Goal: Task Accomplishment & Management: Use online tool/utility

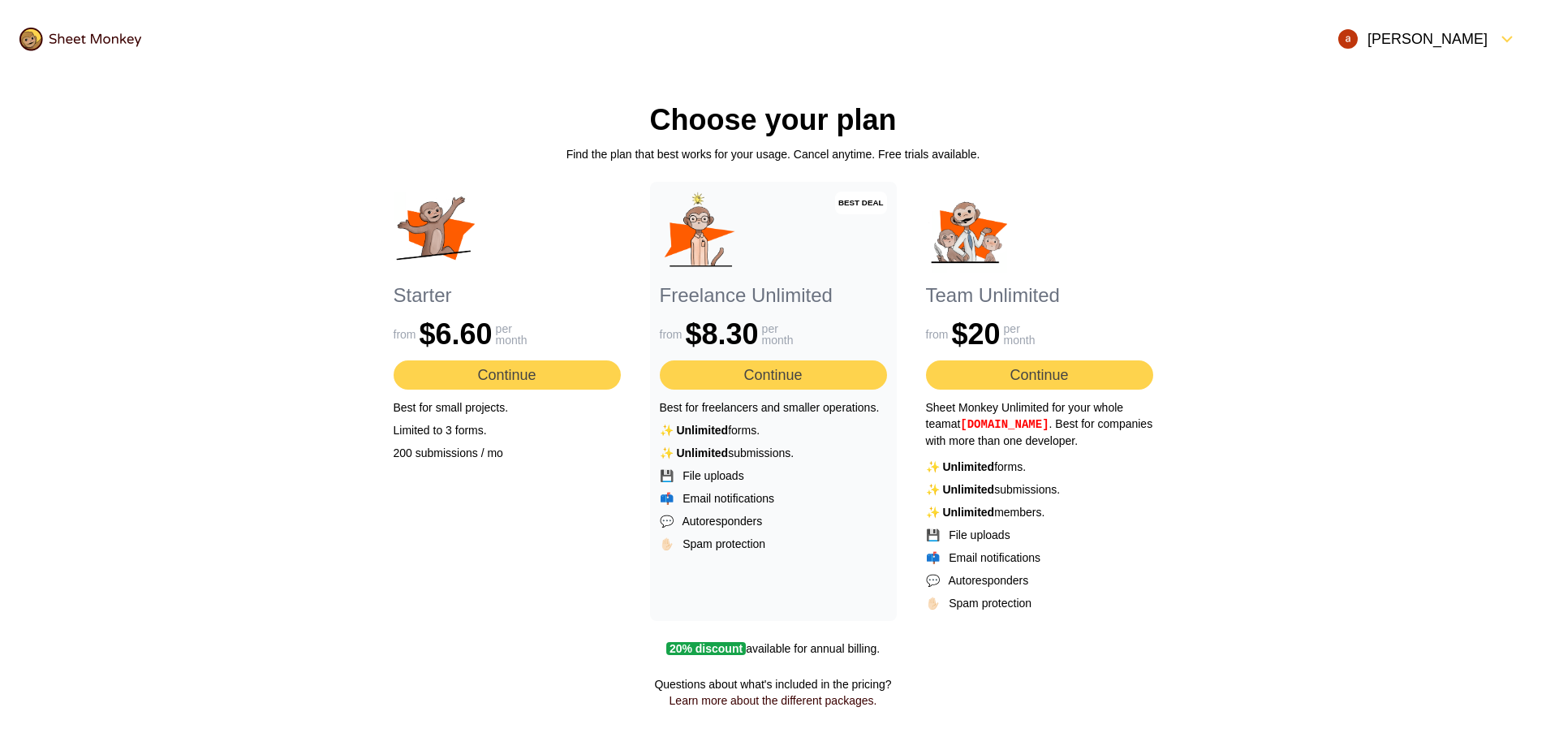
click at [524, 378] on button "Continue" at bounding box center [507, 374] width 227 height 29
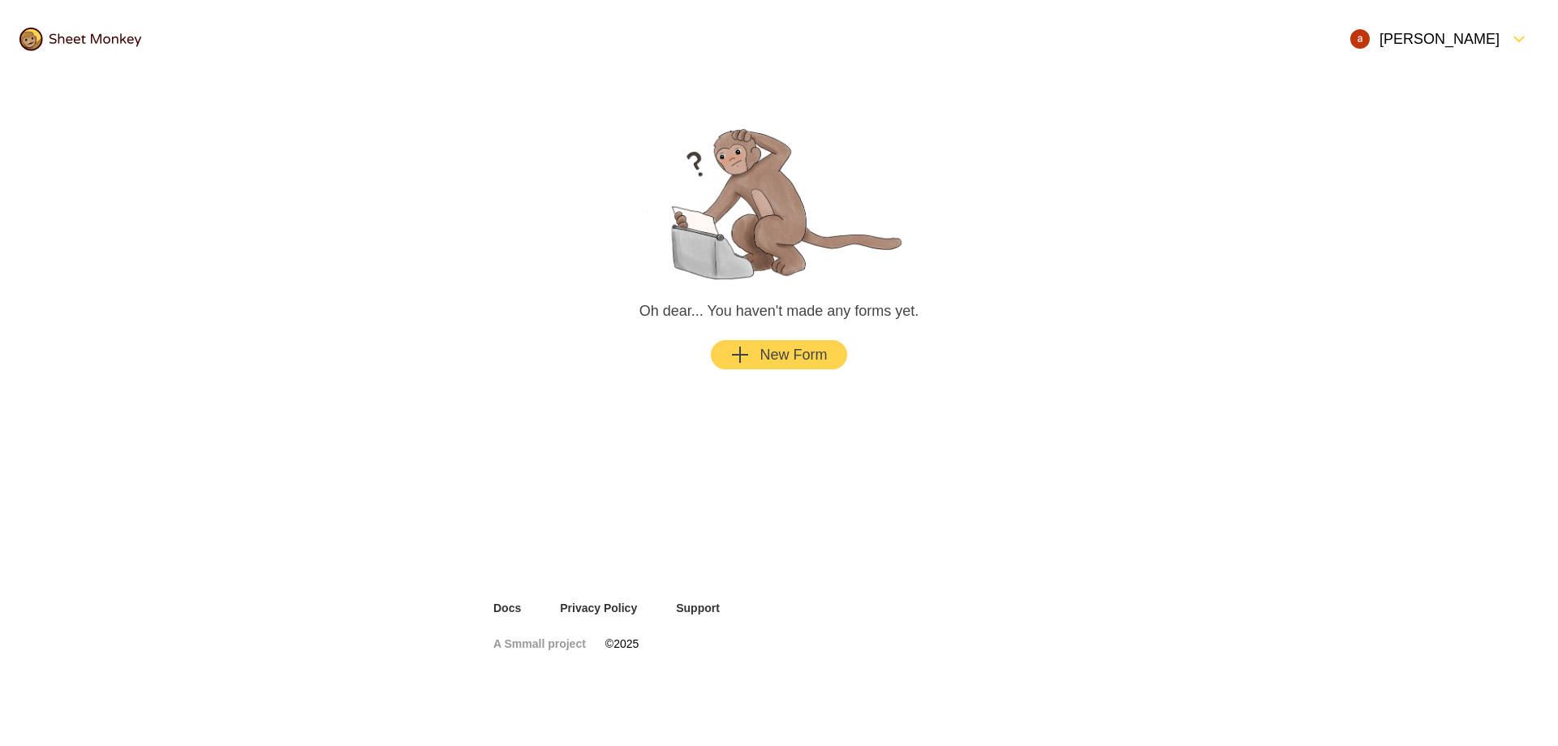
click at [778, 363] on div "New Form" at bounding box center [778, 354] width 97 height 19
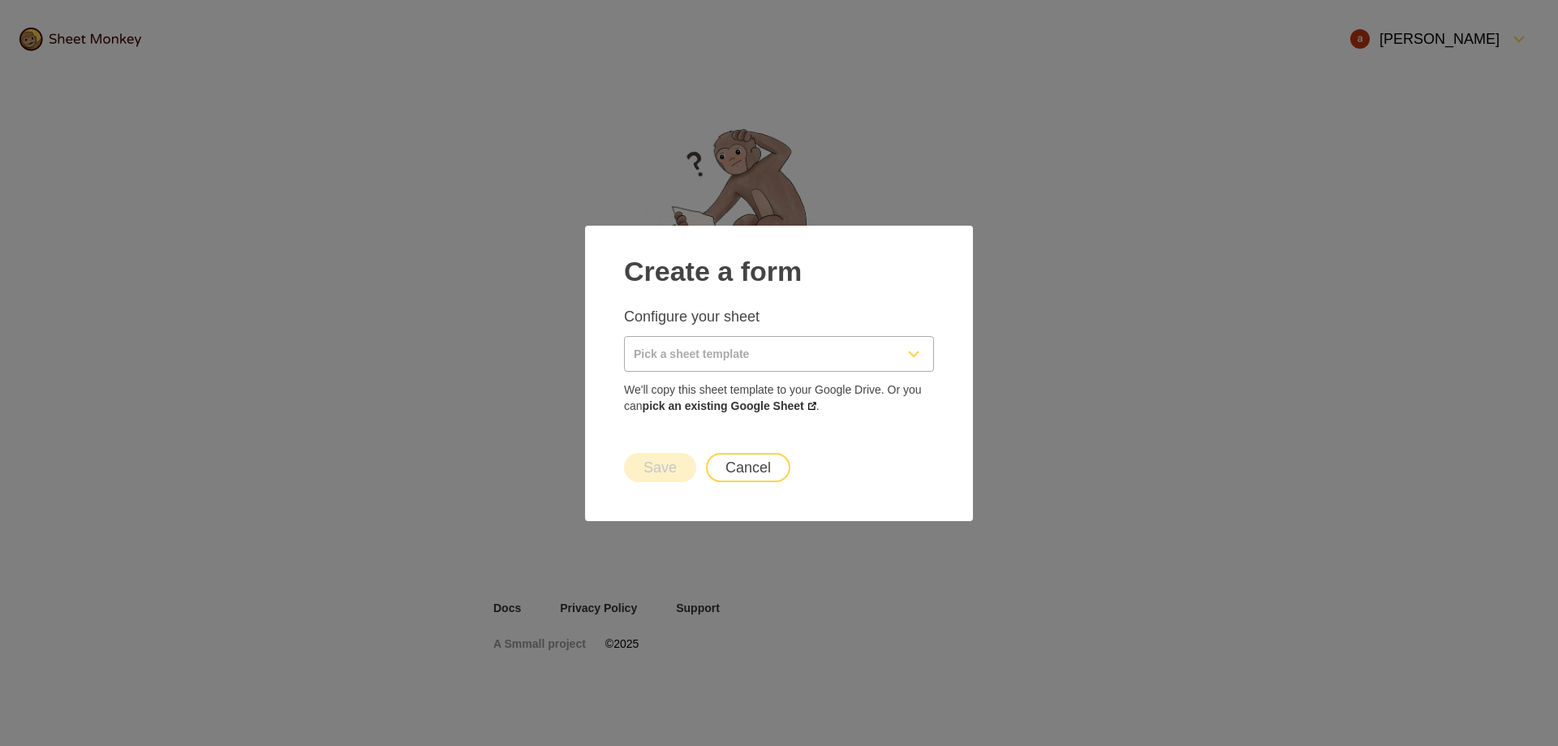
click at [758, 352] on input "Pick a sheet template" at bounding box center [759, 354] width 269 height 34
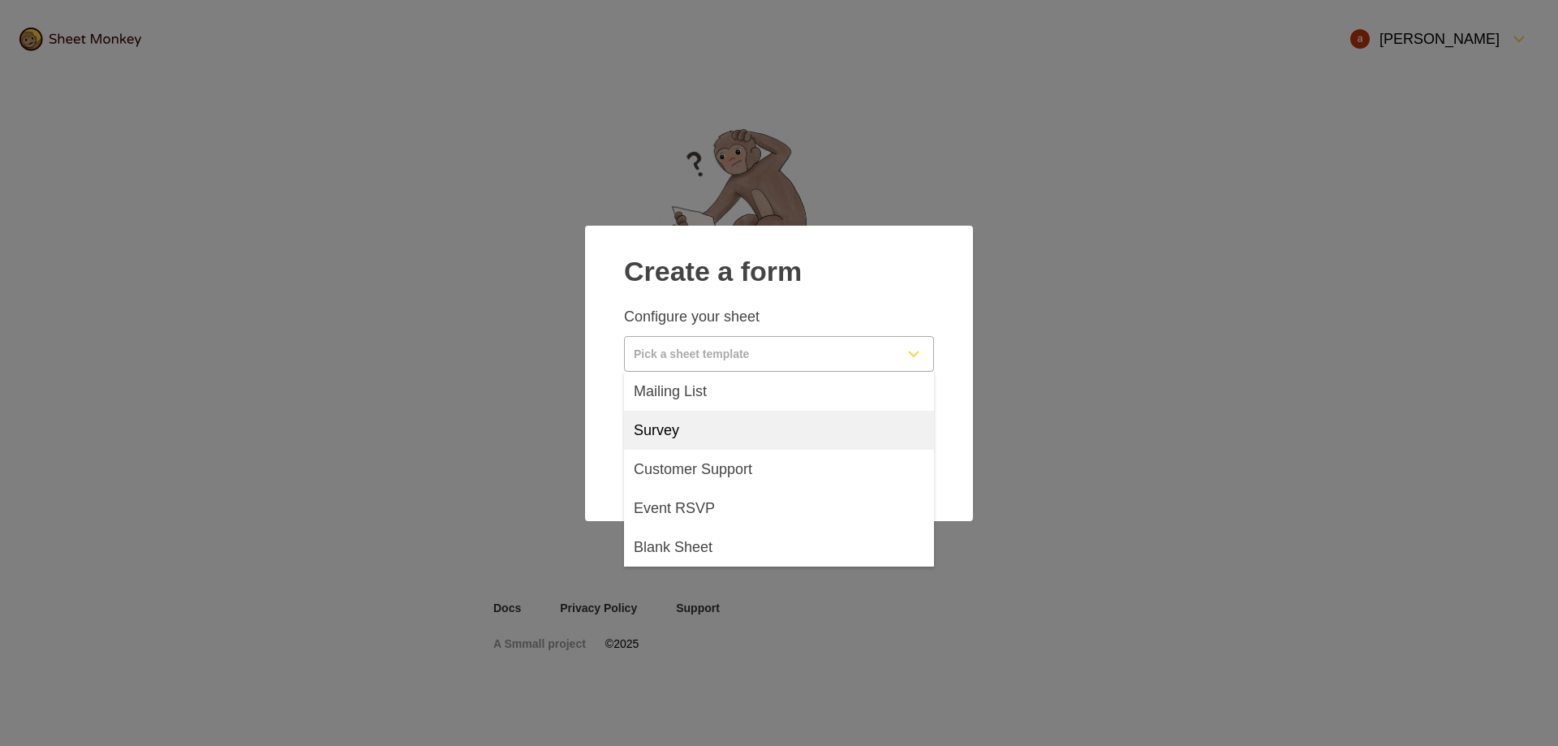
click at [724, 426] on div "Survey" at bounding box center [779, 430] width 310 height 39
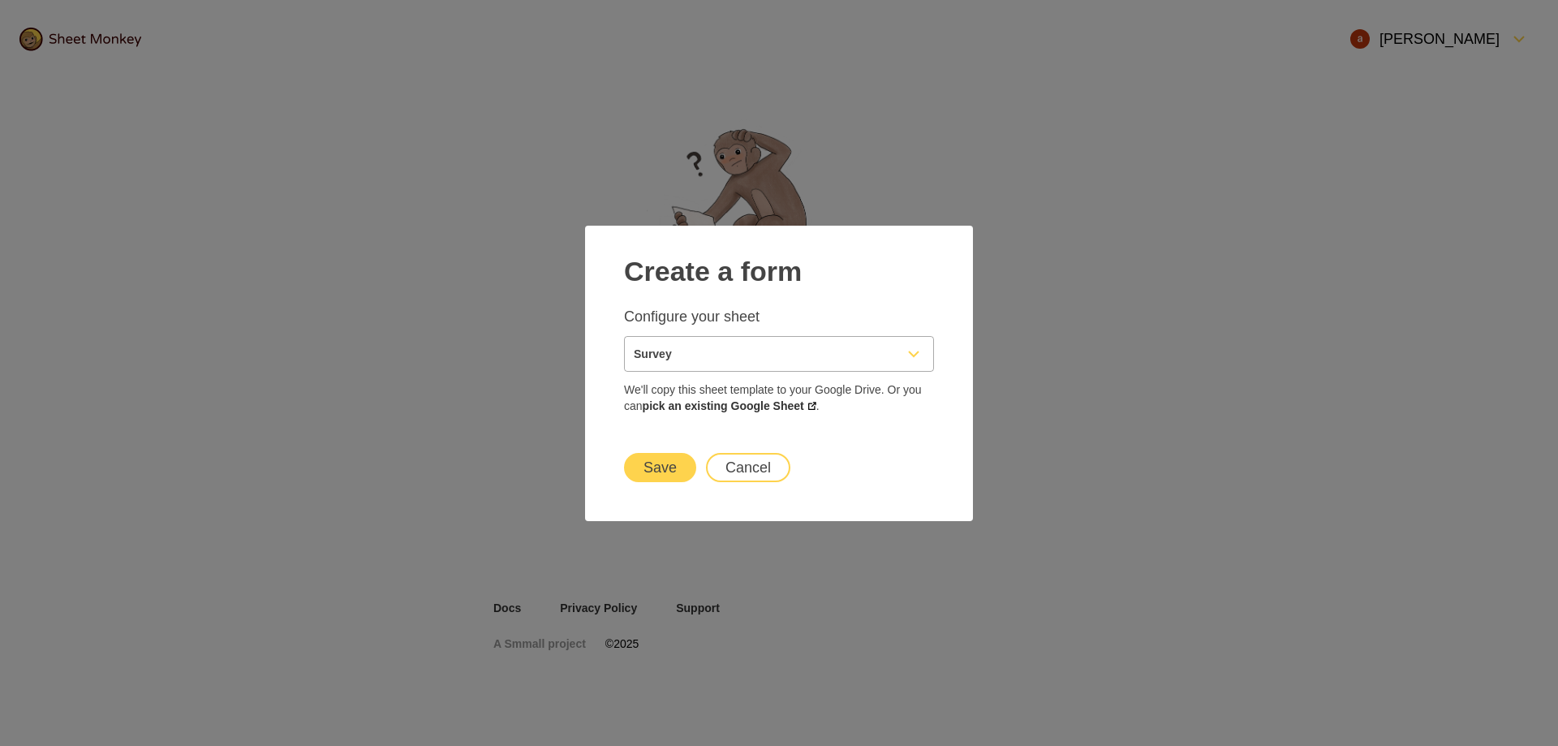
click at [719, 357] on input "Survey" at bounding box center [759, 354] width 269 height 34
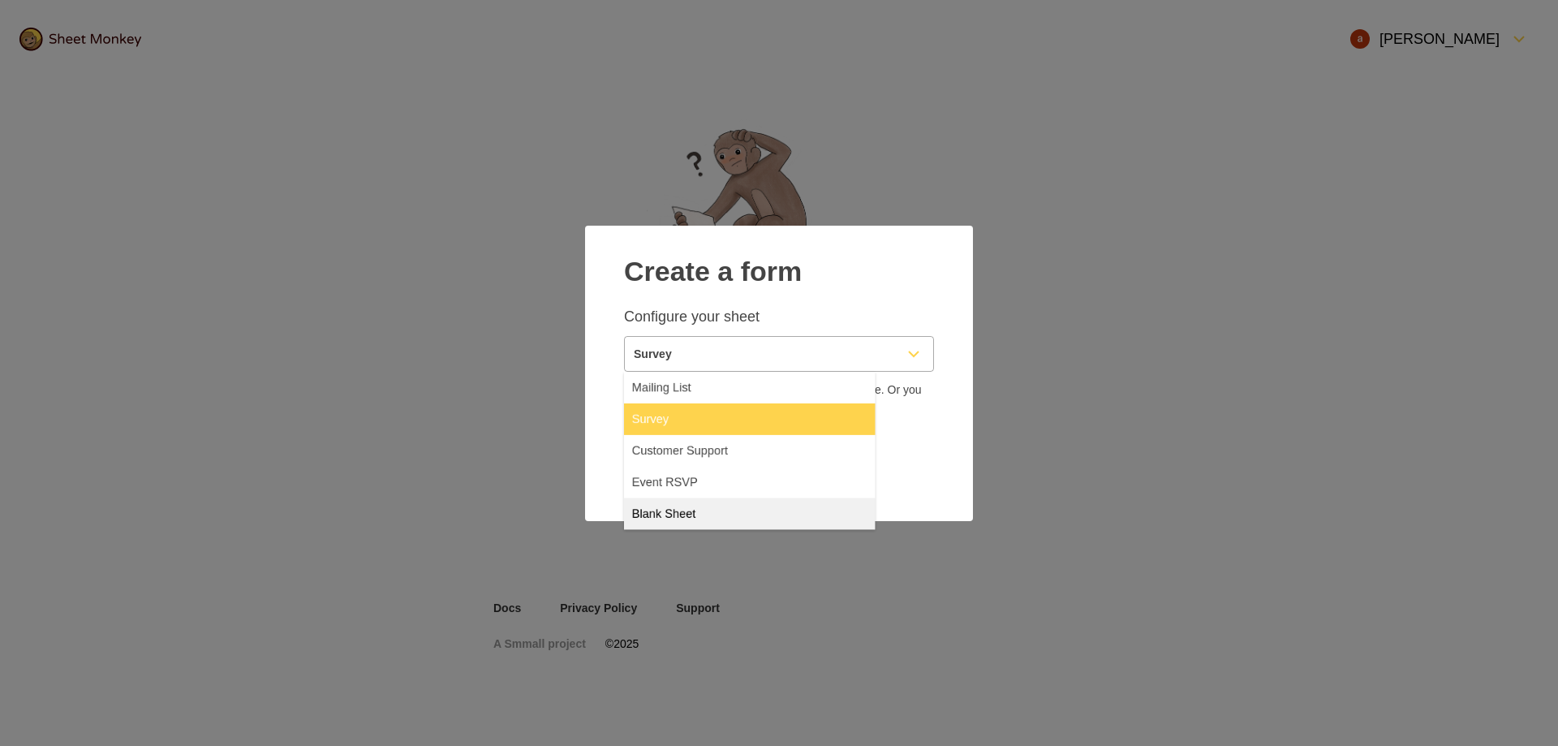
click at [700, 536] on div "Blank Sheet" at bounding box center [779, 546] width 310 height 39
type input "Blank Sheet"
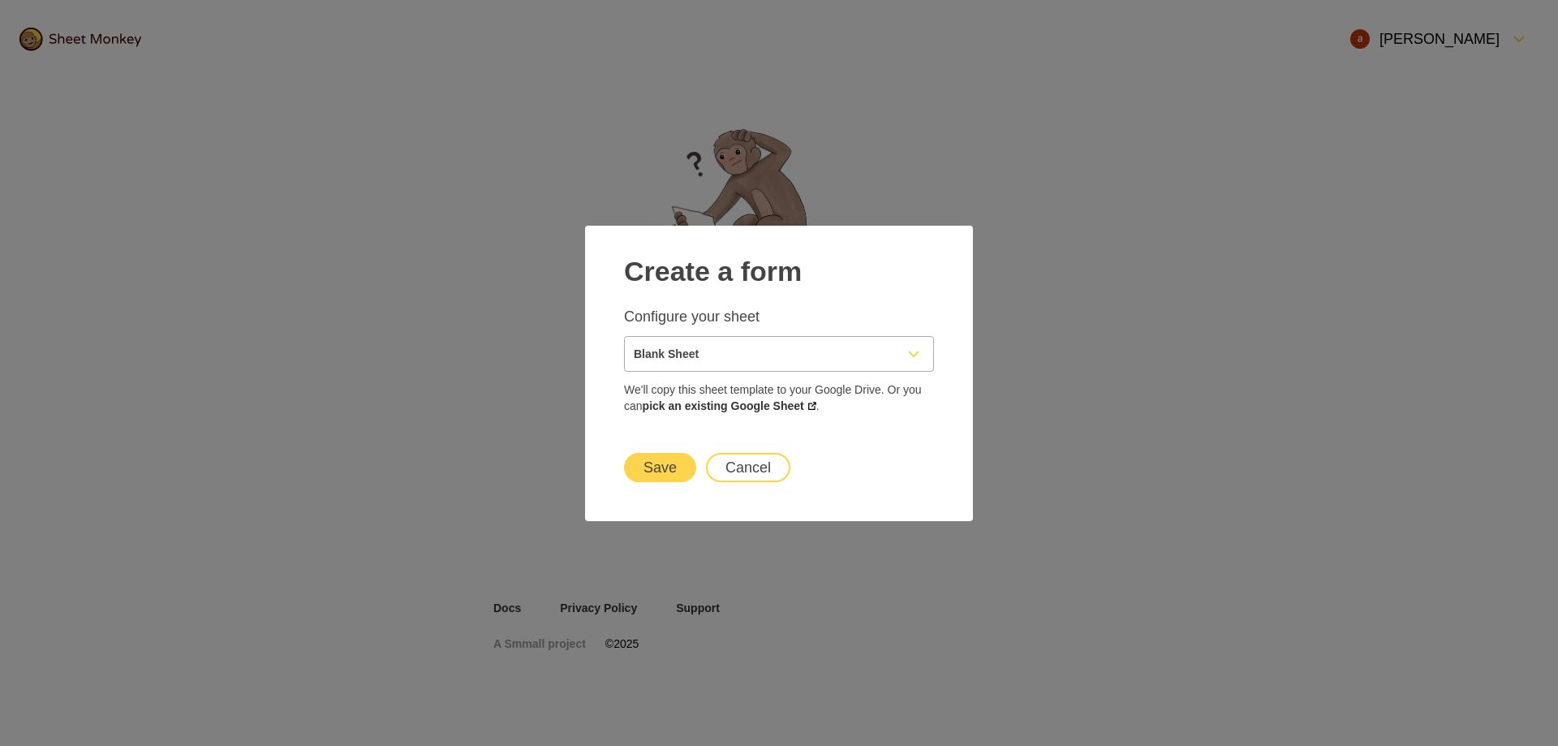
click at [673, 469] on button "Save" at bounding box center [660, 467] width 72 height 29
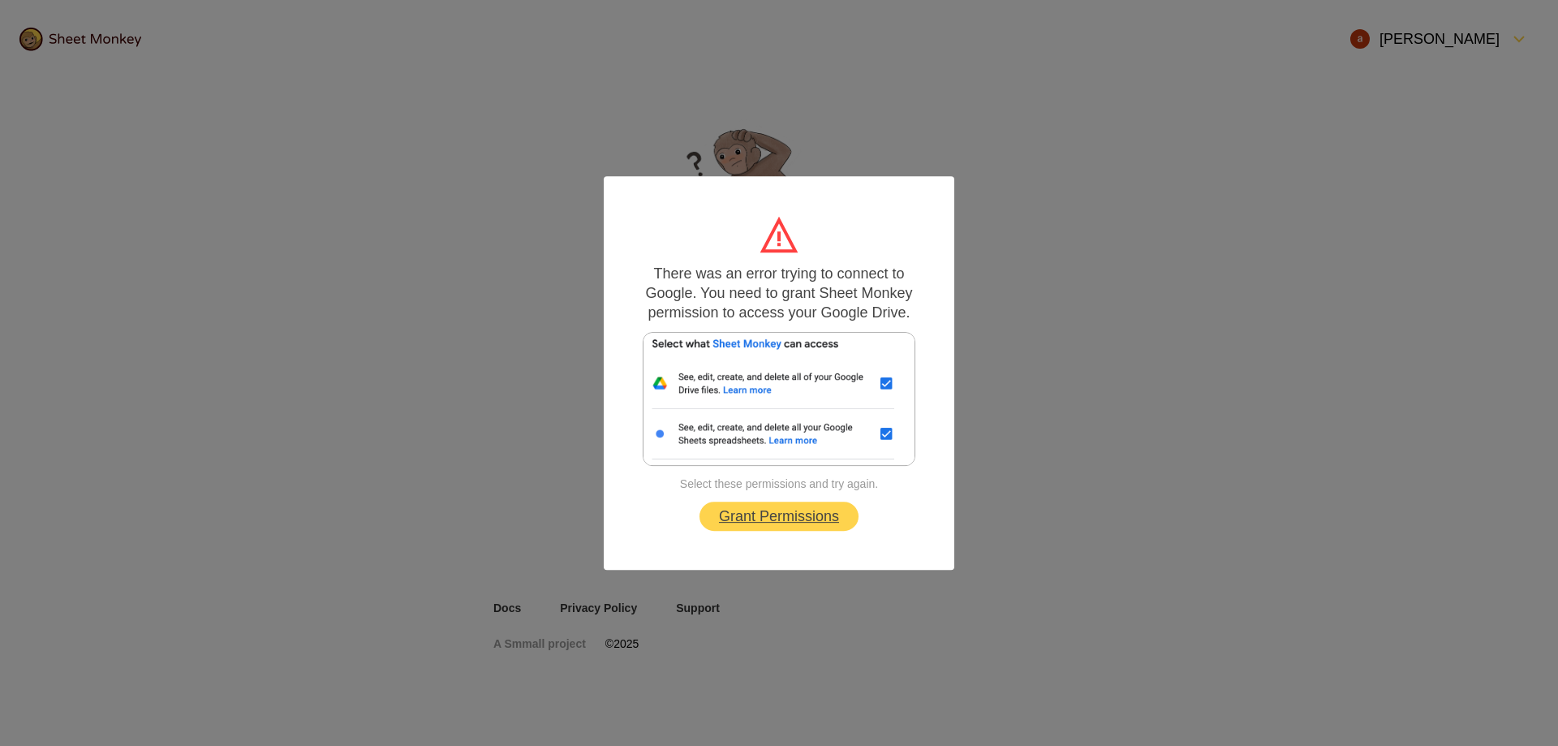
click at [789, 516] on link "Grant Permissions" at bounding box center [778, 515] width 159 height 29
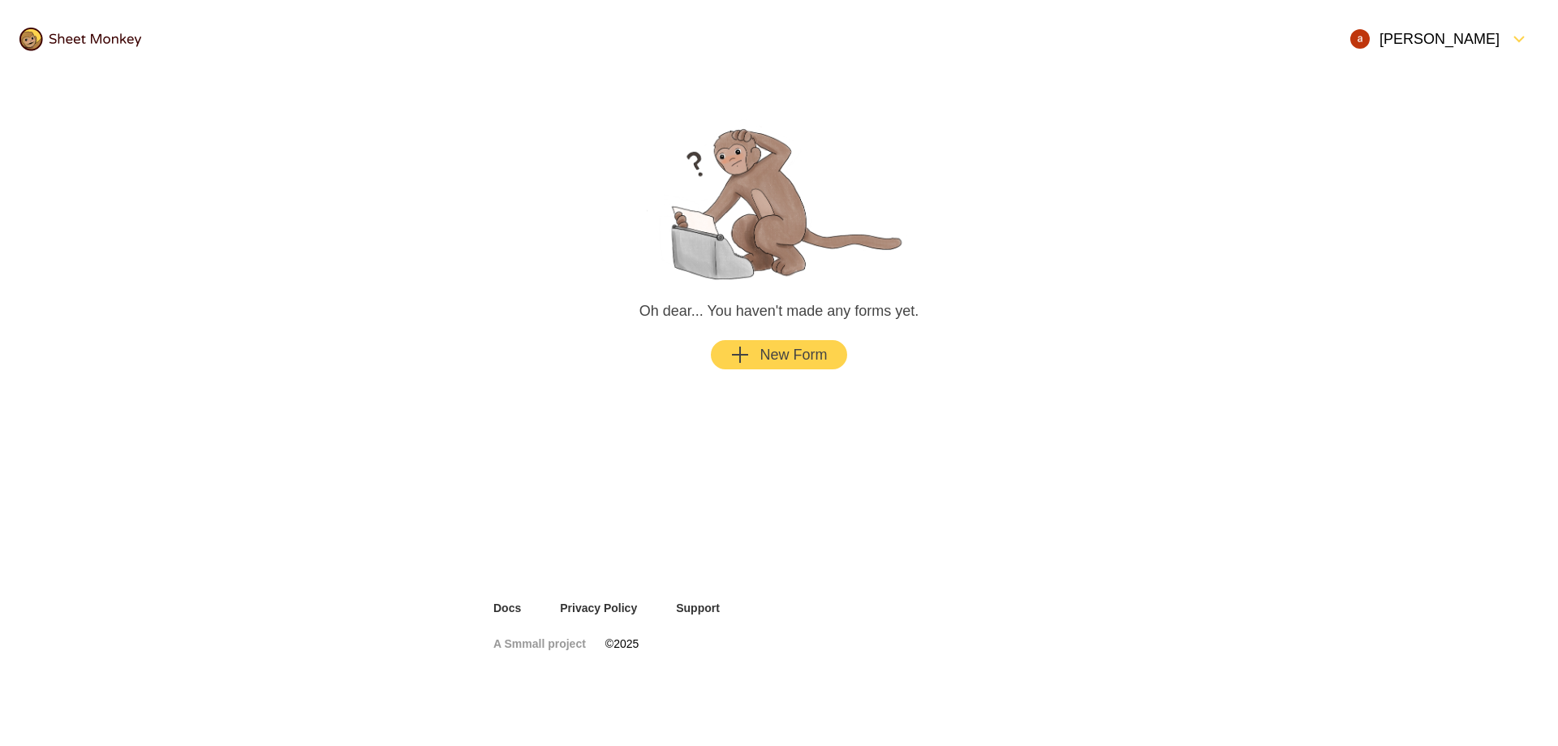
click at [797, 360] on div "New Form" at bounding box center [778, 354] width 97 height 19
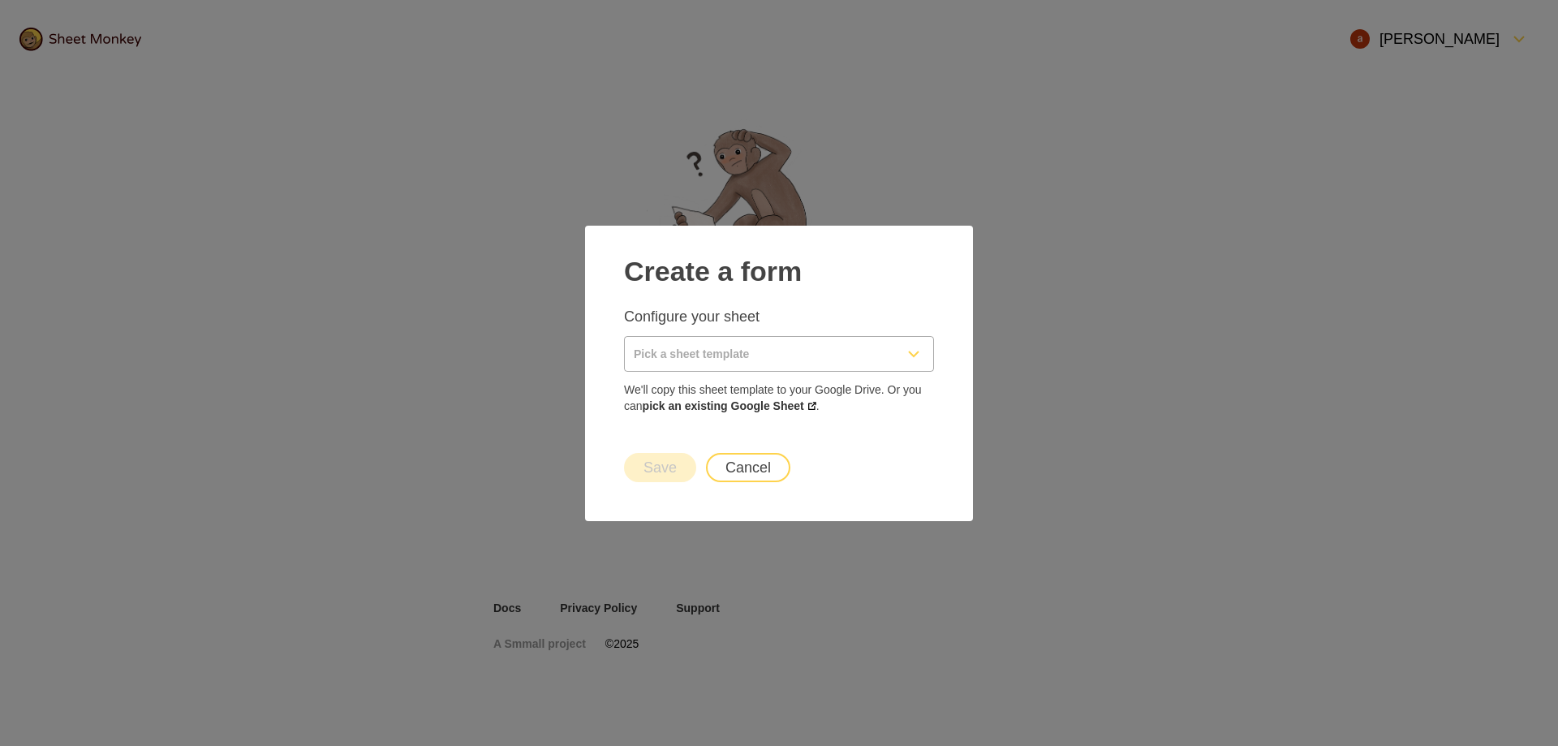
click at [785, 355] on input "Pick a sheet template" at bounding box center [759, 354] width 269 height 34
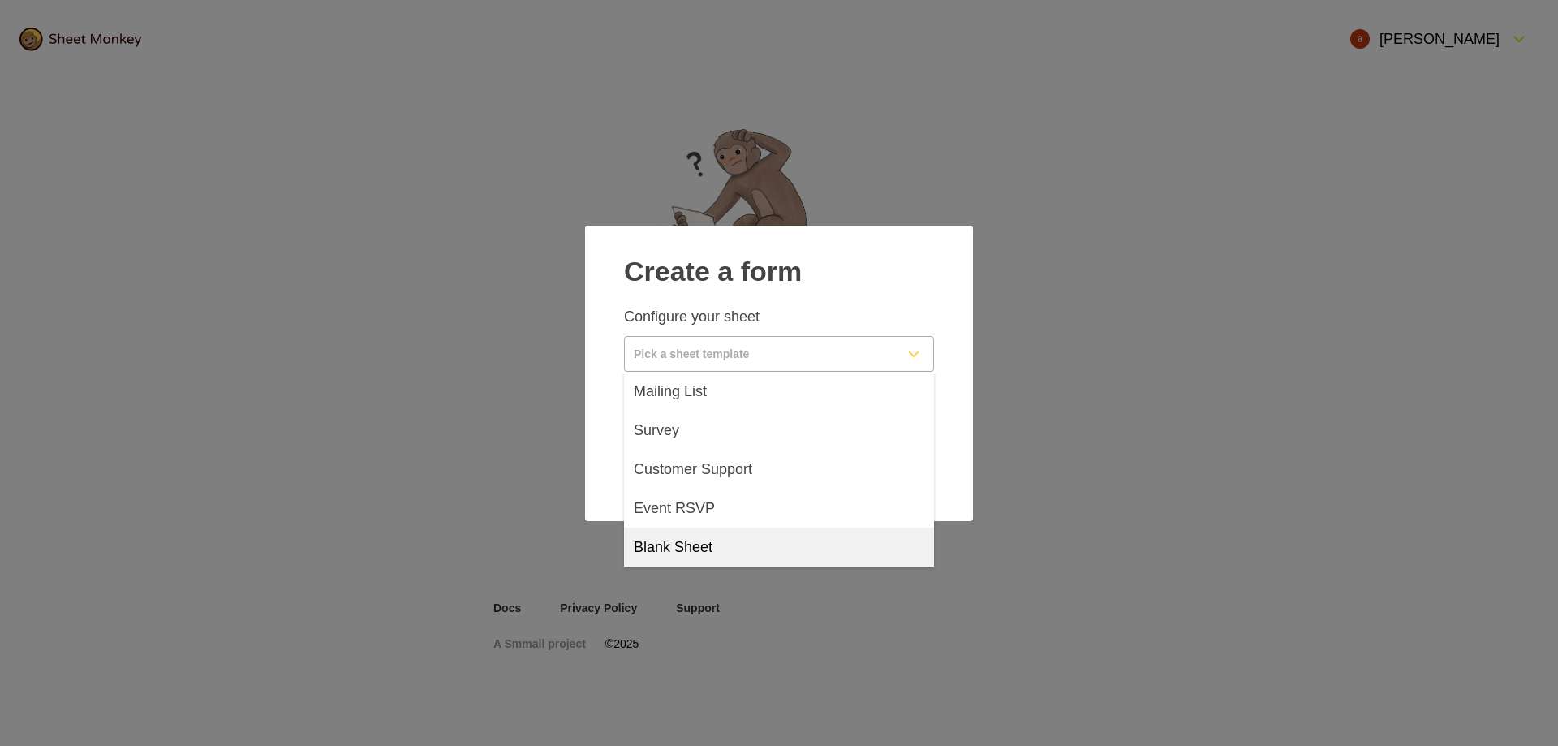
click at [773, 542] on div "Blank Sheet" at bounding box center [779, 546] width 310 height 39
type input "Blank Sheet"
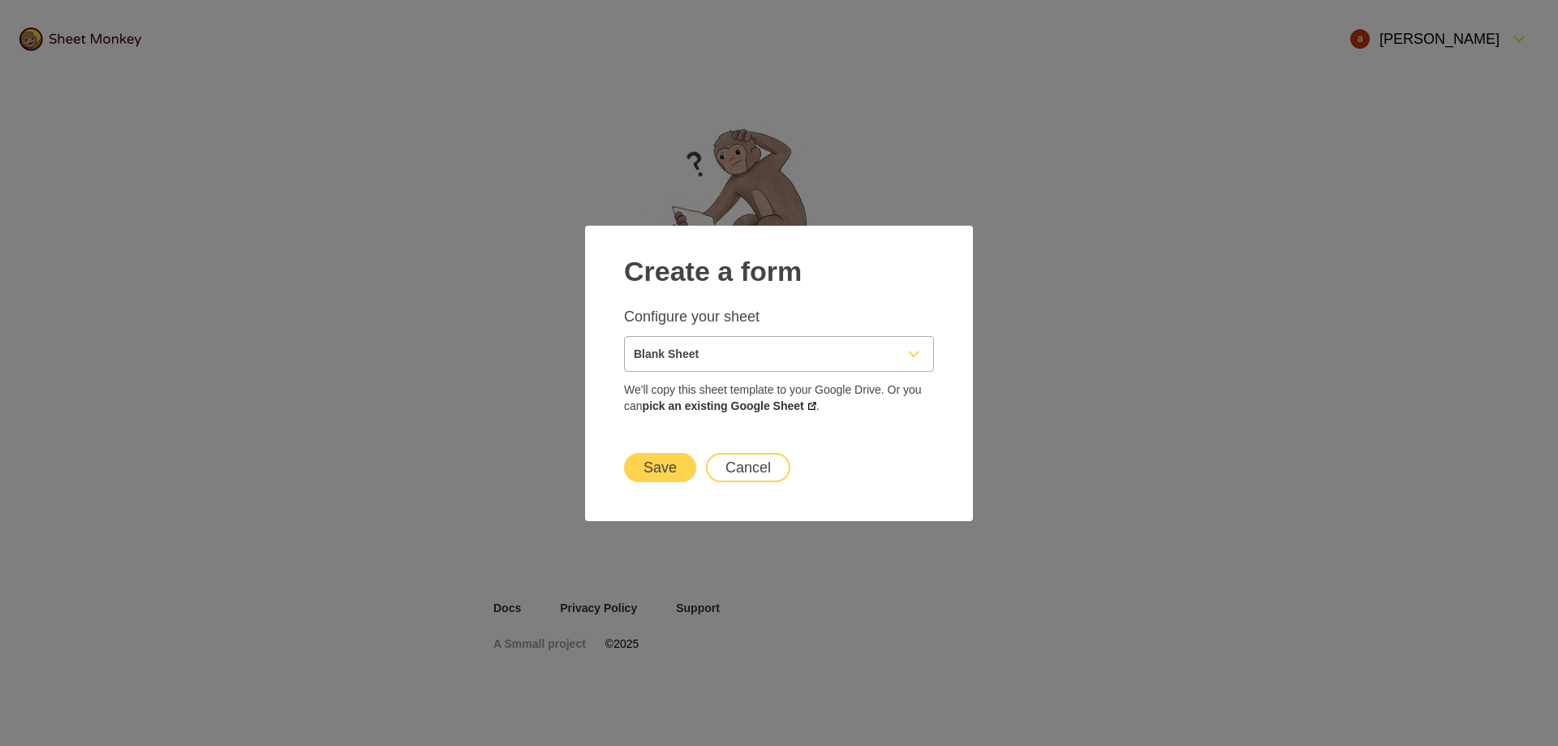
click at [677, 466] on button "Save" at bounding box center [660, 467] width 72 height 29
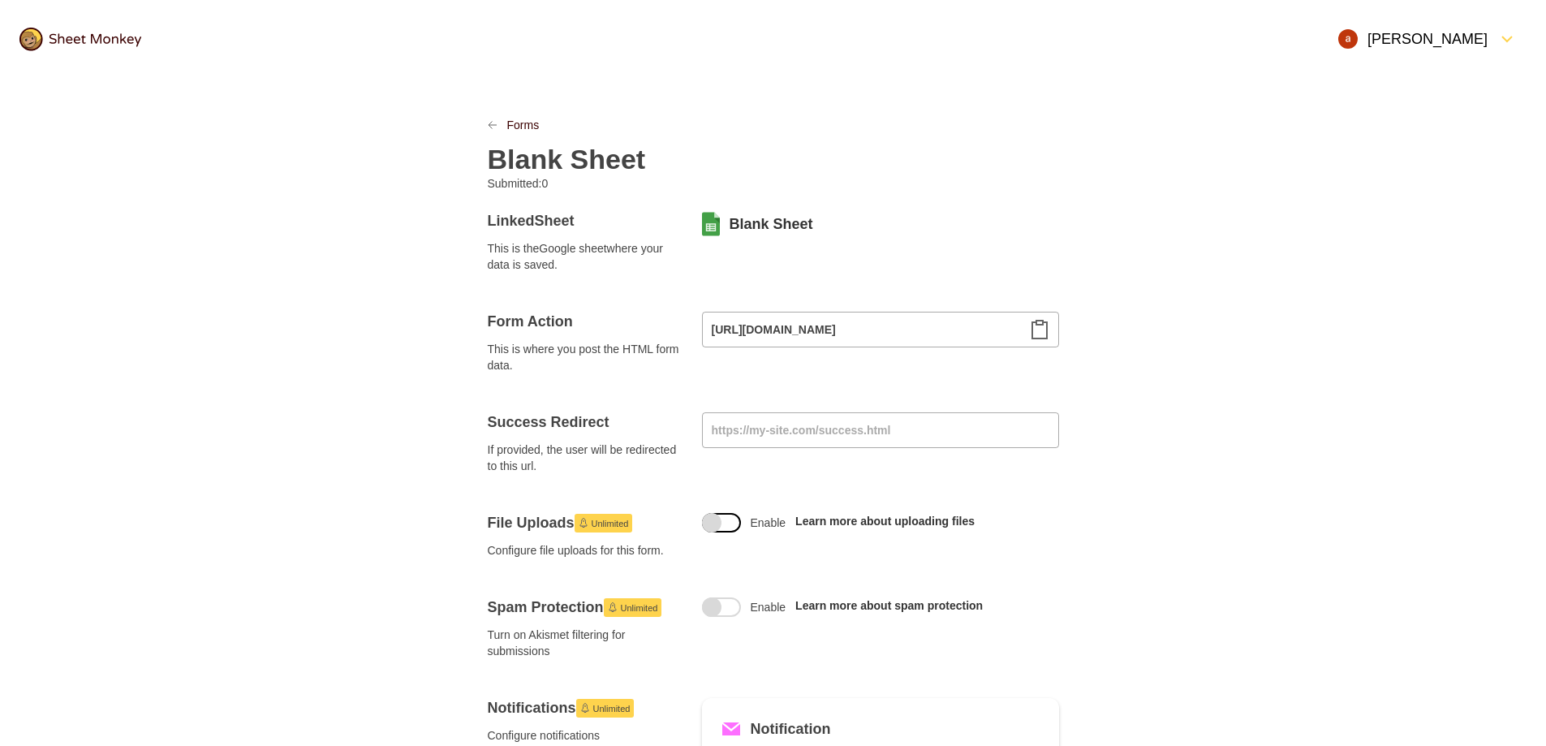
click at [708, 520] on span at bounding box center [711, 522] width 19 height 19
click at [721, 513] on input "Enable" at bounding box center [721, 513] width 0 height 0
click at [717, 515] on span at bounding box center [711, 522] width 19 height 19
click at [721, 513] on input "Enable" at bounding box center [721, 513] width 0 height 0
click at [1041, 336] on icon "Clipboard" at bounding box center [1039, 329] width 19 height 19
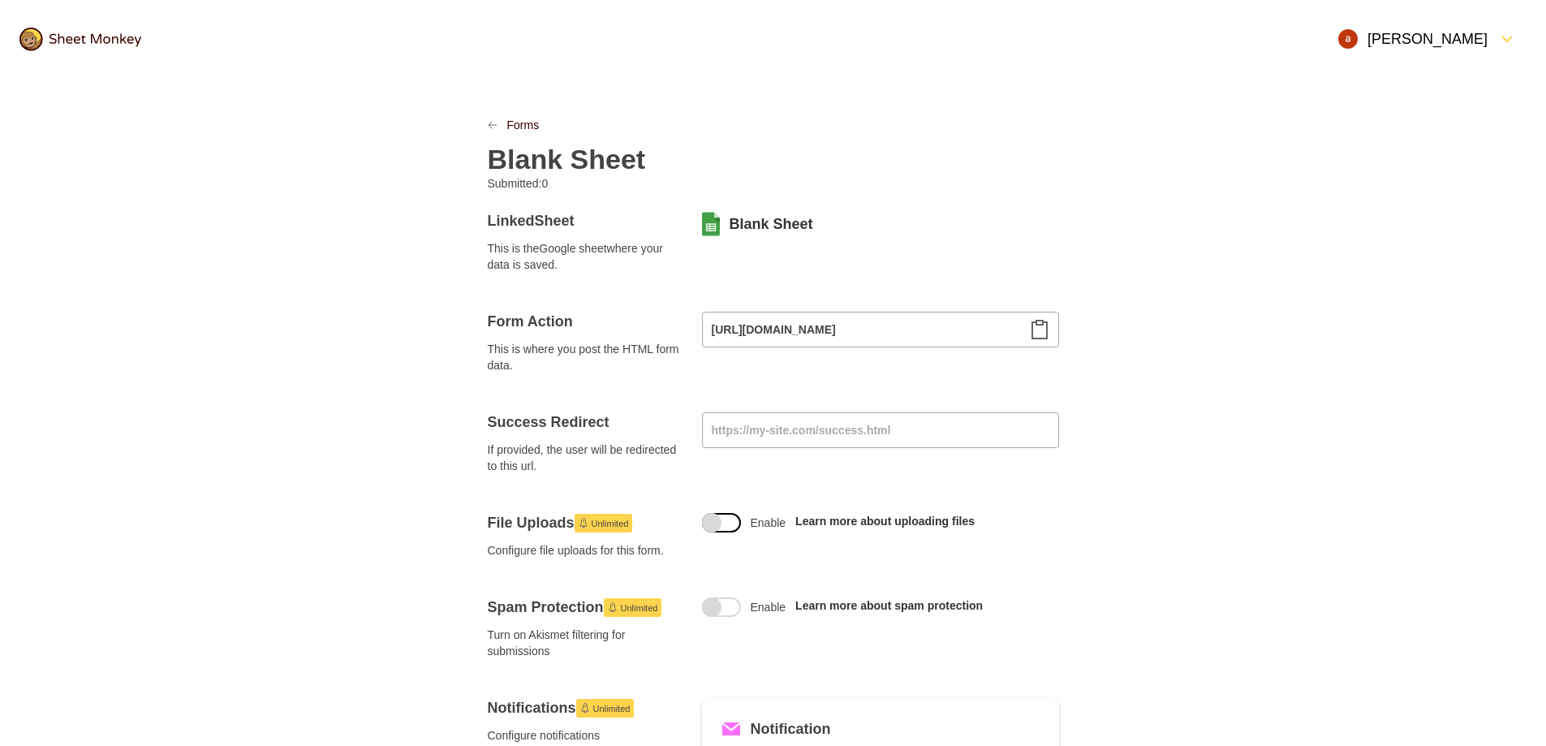
click at [719, 513] on span at bounding box center [721, 522] width 39 height 19
click at [721, 513] on input "Enable" at bounding box center [721, 513] width 0 height 0
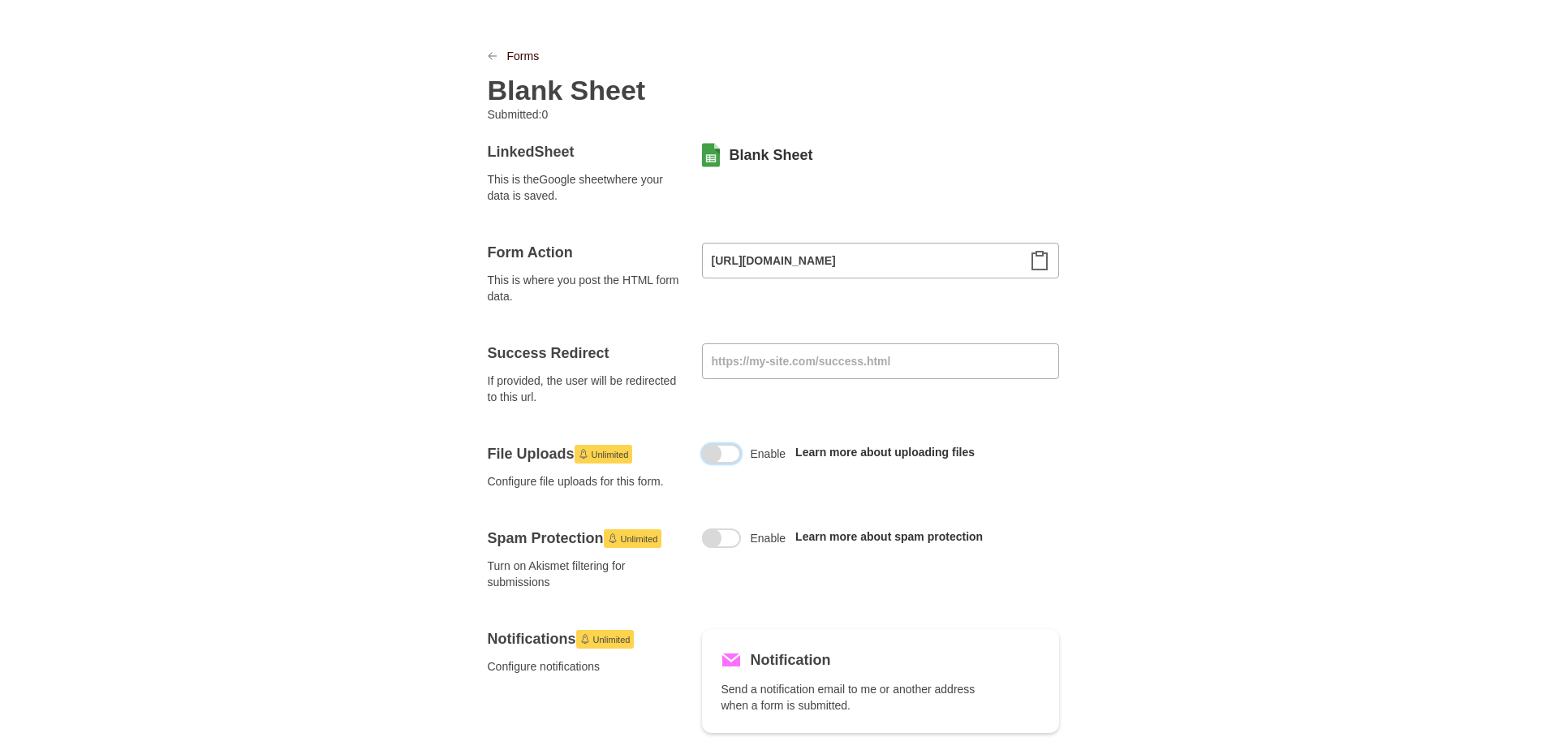
scroll to position [81, 0]
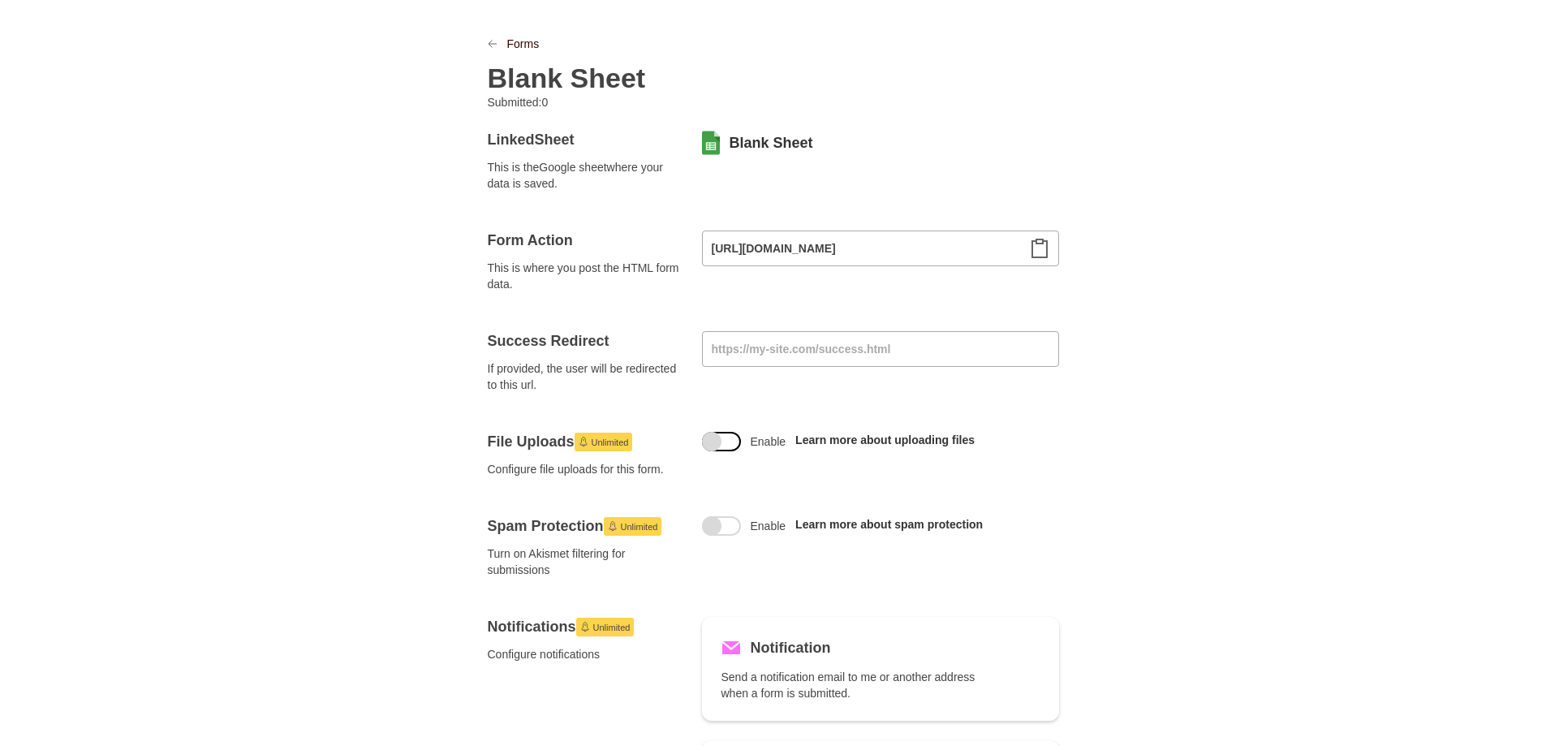
drag, startPoint x: 701, startPoint y: 437, endPoint x: 725, endPoint y: 441, distance: 23.8
click at [725, 441] on div at bounding box center [721, 441] width 39 height 19
click at [721, 432] on input "Enable" at bounding box center [721, 432] width 0 height 0
click at [899, 442] on link "Learn more about uploading files" at bounding box center [884, 439] width 179 height 13
